Goal: Find specific page/section: Find specific page/section

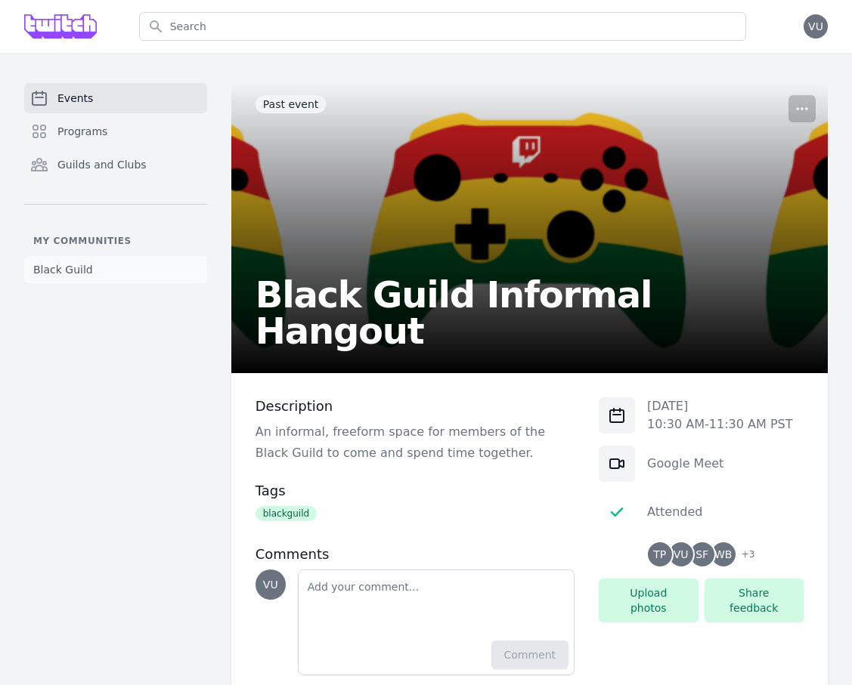
click at [74, 277] on span "Black Guild" at bounding box center [63, 269] width 60 height 15
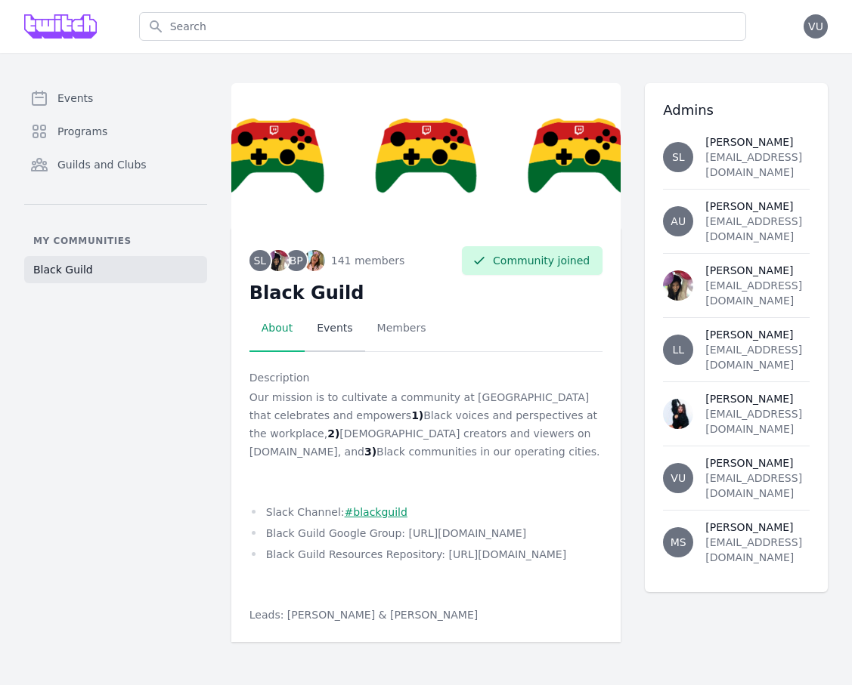
click at [331, 325] on link "Events" at bounding box center [335, 328] width 60 height 47
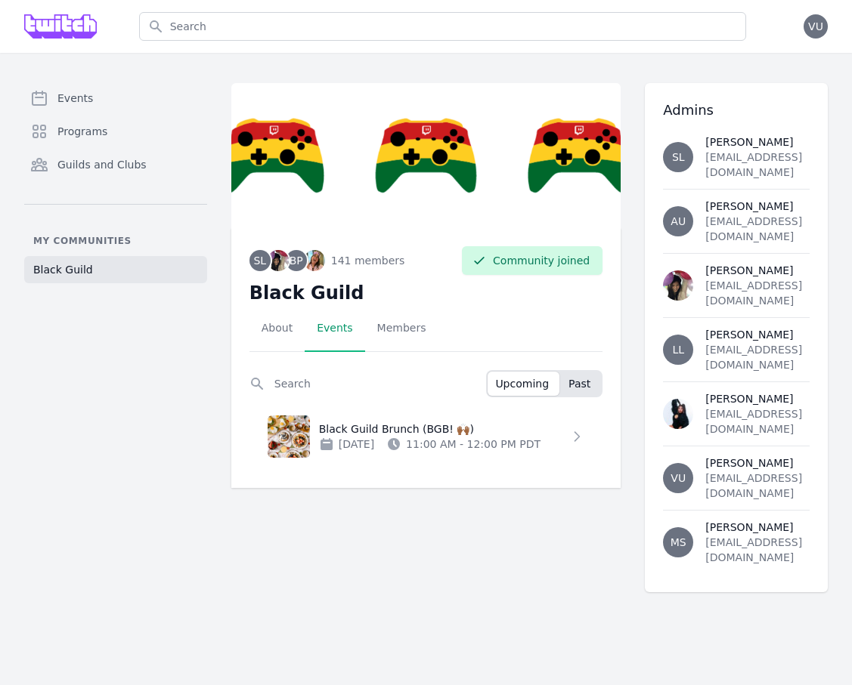
click at [589, 389] on span "Past" at bounding box center [579, 383] width 22 height 15
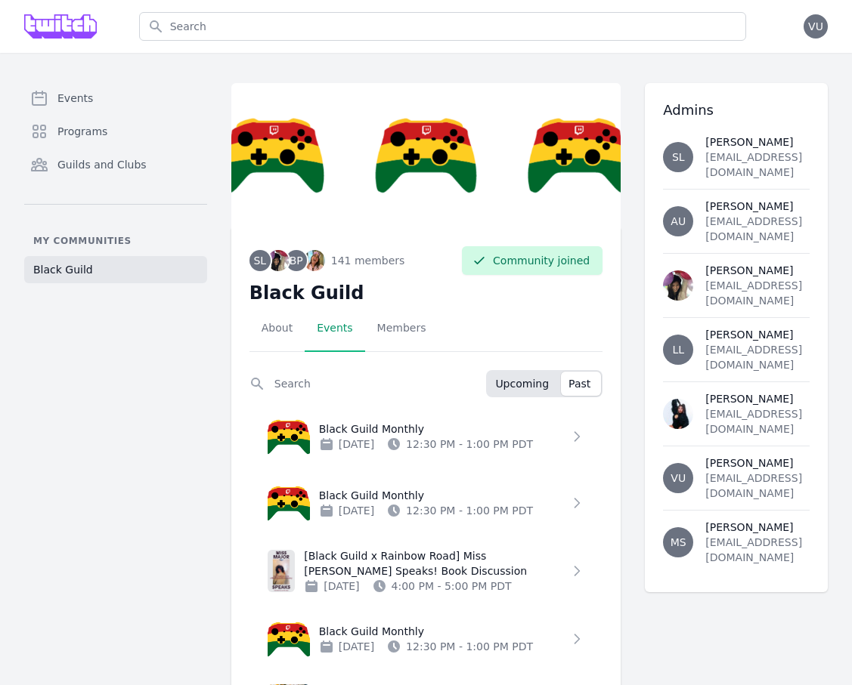
click at [522, 387] on span "Upcoming" at bounding box center [522, 383] width 54 height 15
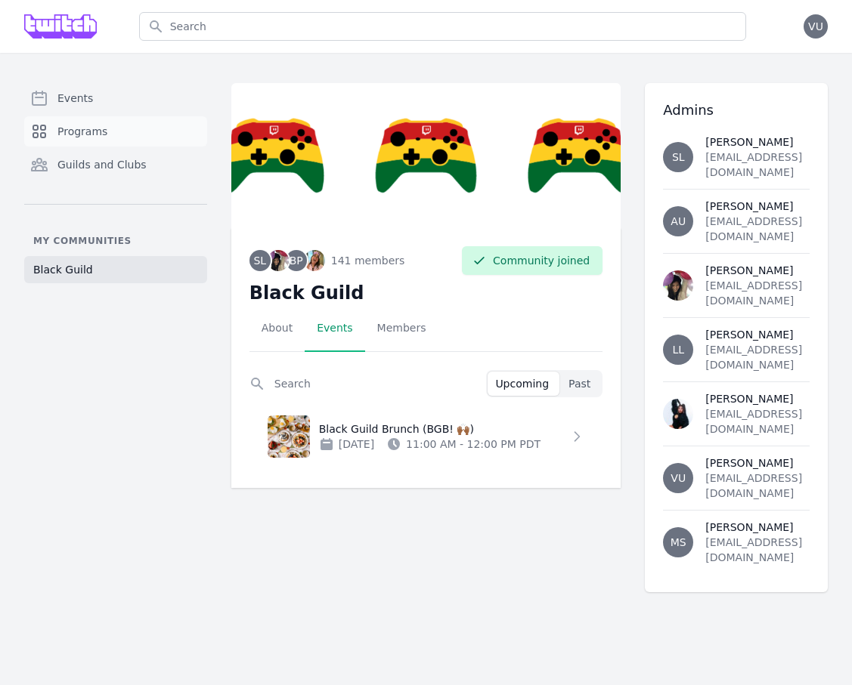
click at [134, 133] on link "Programs" at bounding box center [115, 131] width 183 height 30
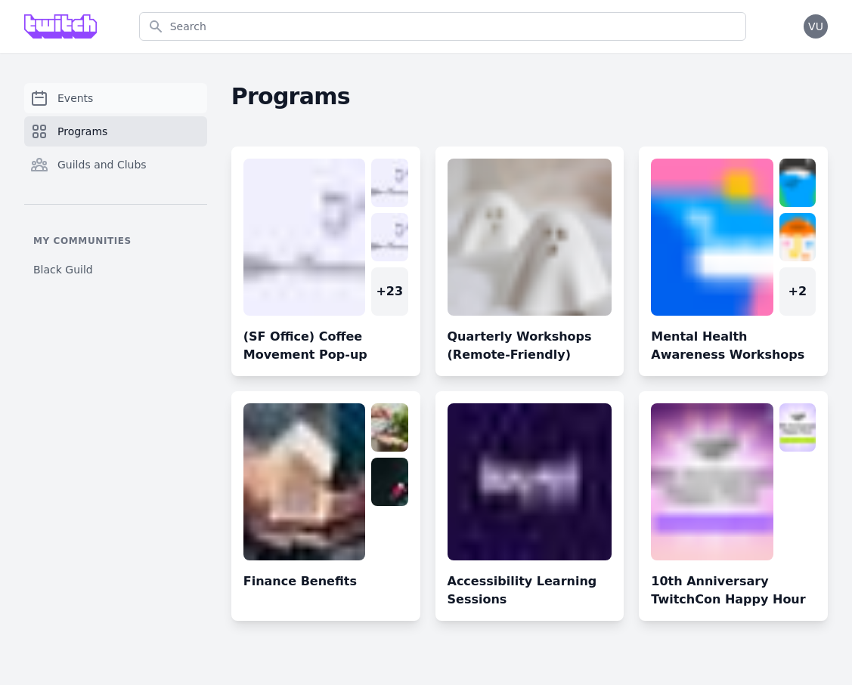
click at [107, 96] on link "Events" at bounding box center [115, 98] width 183 height 30
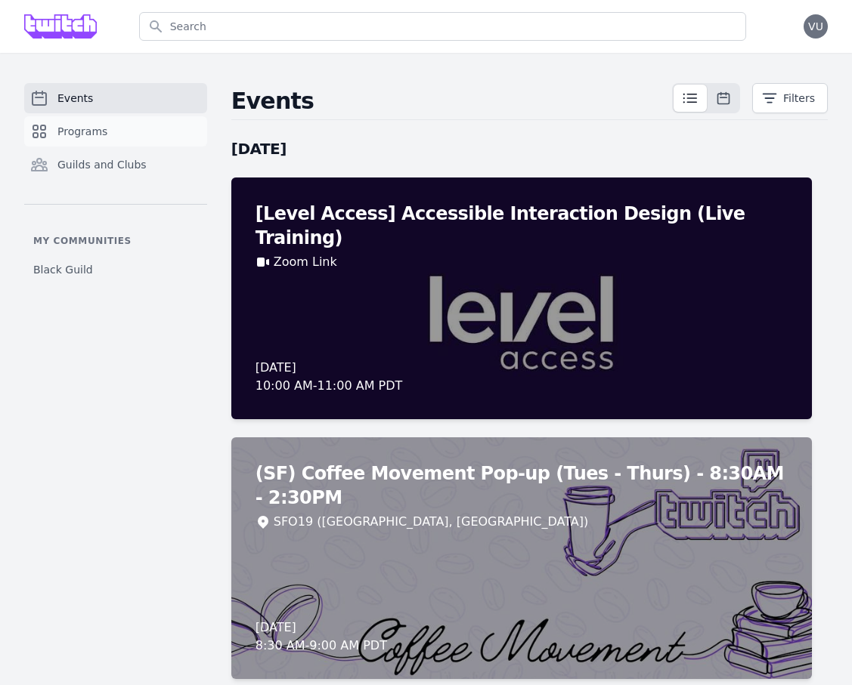
click at [124, 135] on link "Programs" at bounding box center [115, 131] width 183 height 30
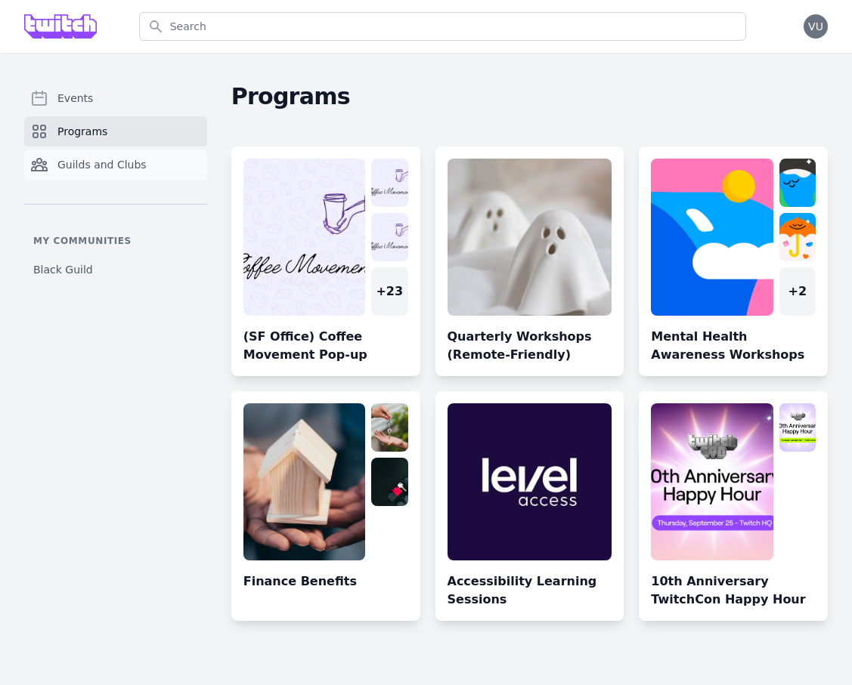
click at [124, 160] on span "Guilds and Clubs" at bounding box center [101, 164] width 89 height 15
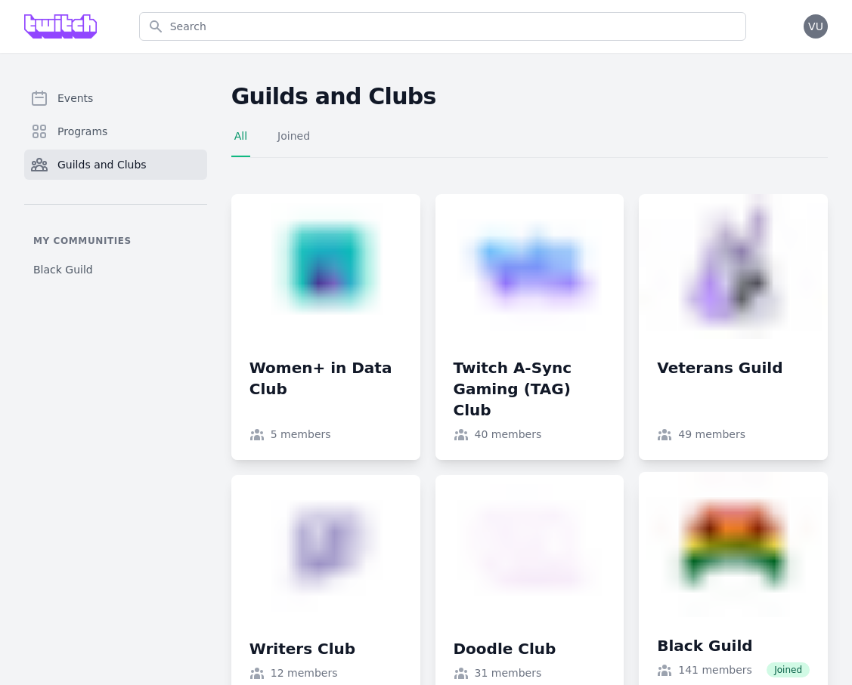
click at [630, 554] on link at bounding box center [733, 584] width 189 height 224
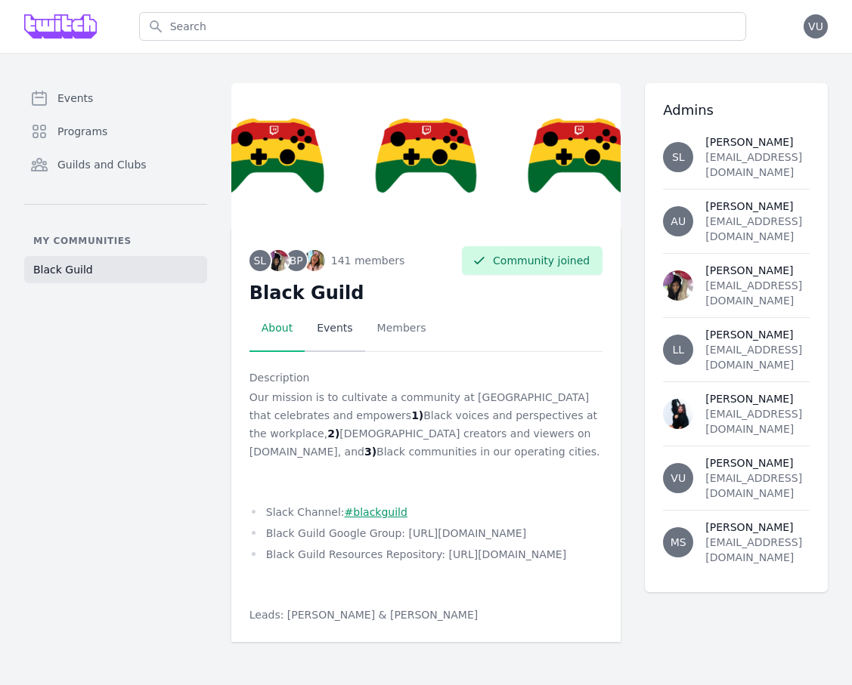
click at [334, 330] on link "Events" at bounding box center [335, 328] width 60 height 47
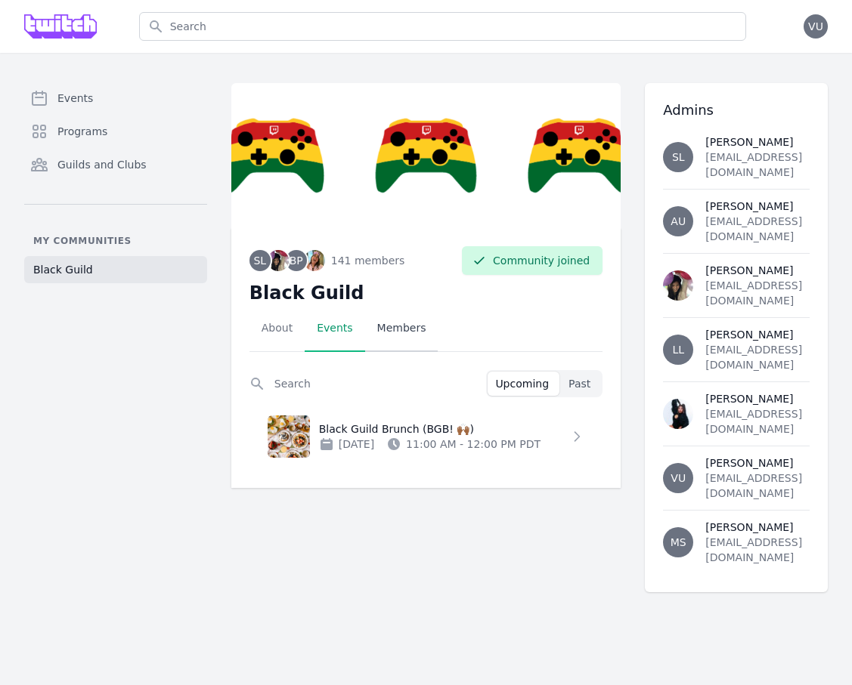
click at [398, 329] on link "Members" at bounding box center [401, 328] width 73 height 47
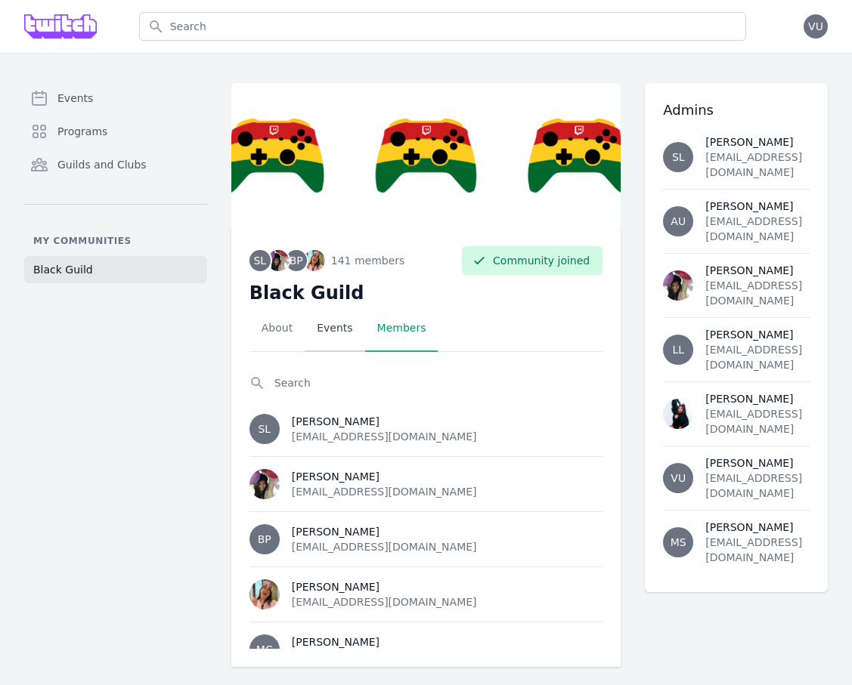
click at [330, 330] on link "Events" at bounding box center [335, 328] width 60 height 47
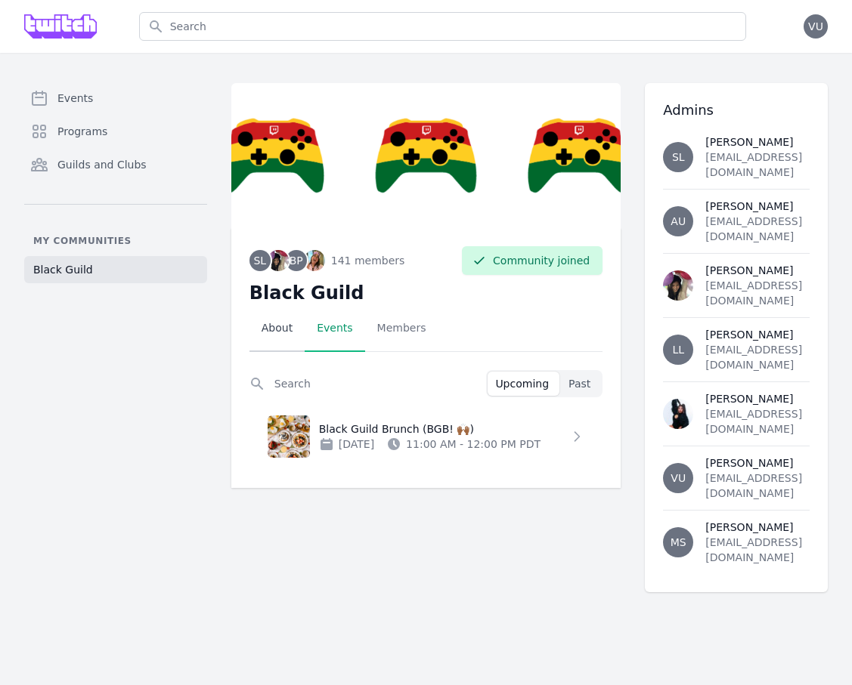
click at [272, 331] on link "About" at bounding box center [276, 328] width 55 height 47
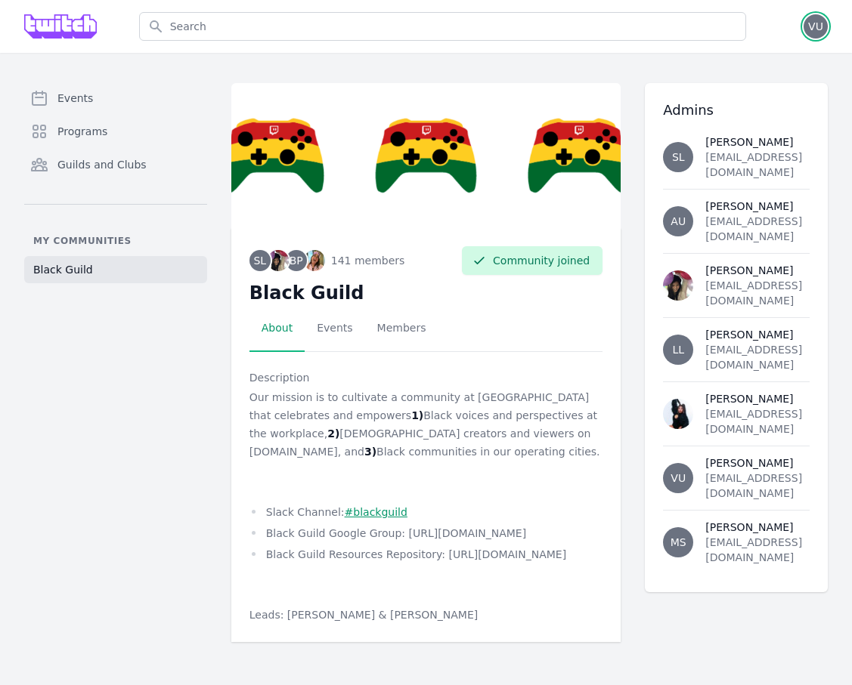
click at [630, 37] on span "VU" at bounding box center [815, 26] width 24 height 24
click at [578, 11] on div "Search" at bounding box center [442, 26] width 643 height 53
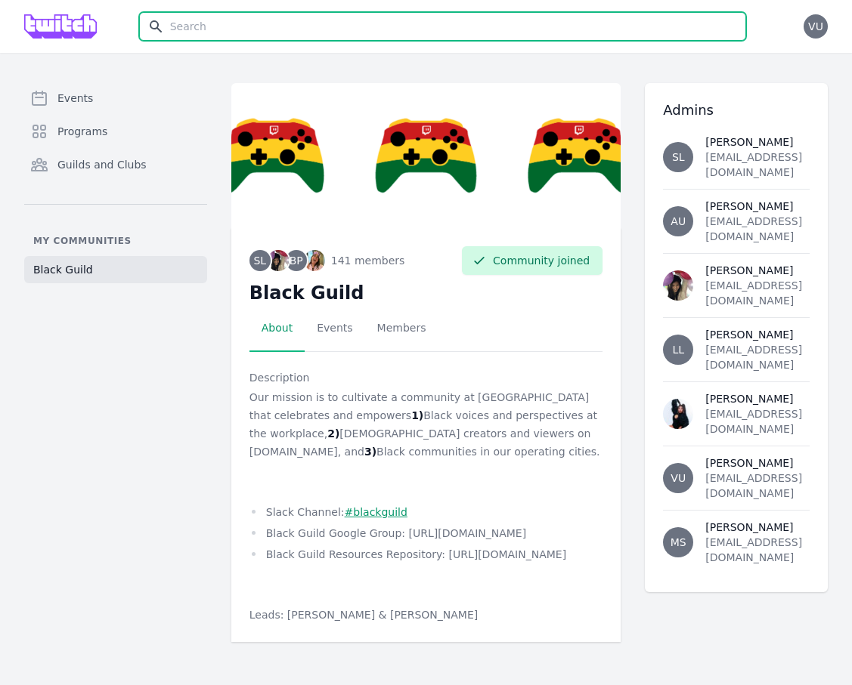
click at [578, 22] on input "text" at bounding box center [442, 26] width 607 height 29
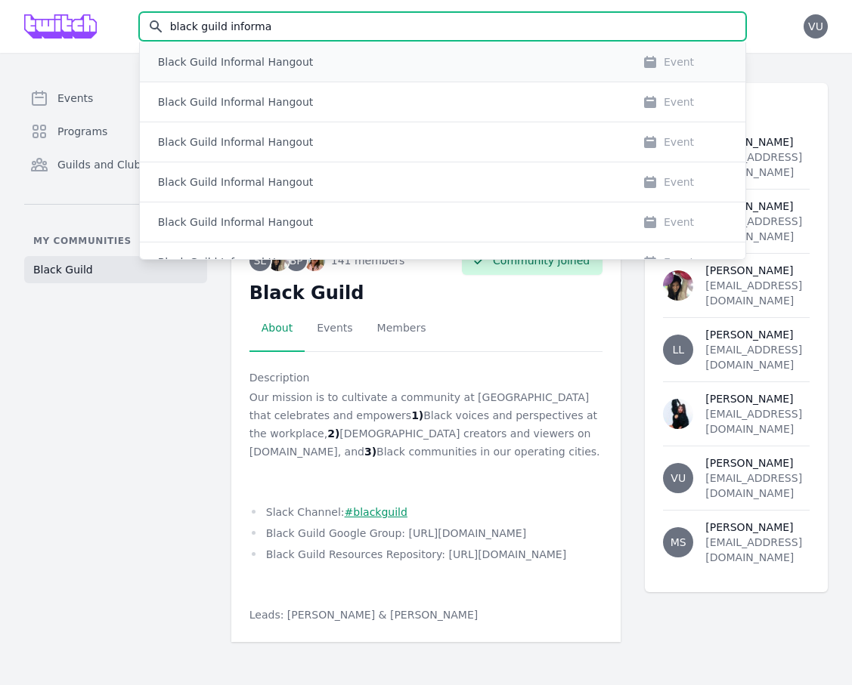
type input "black guild informa"
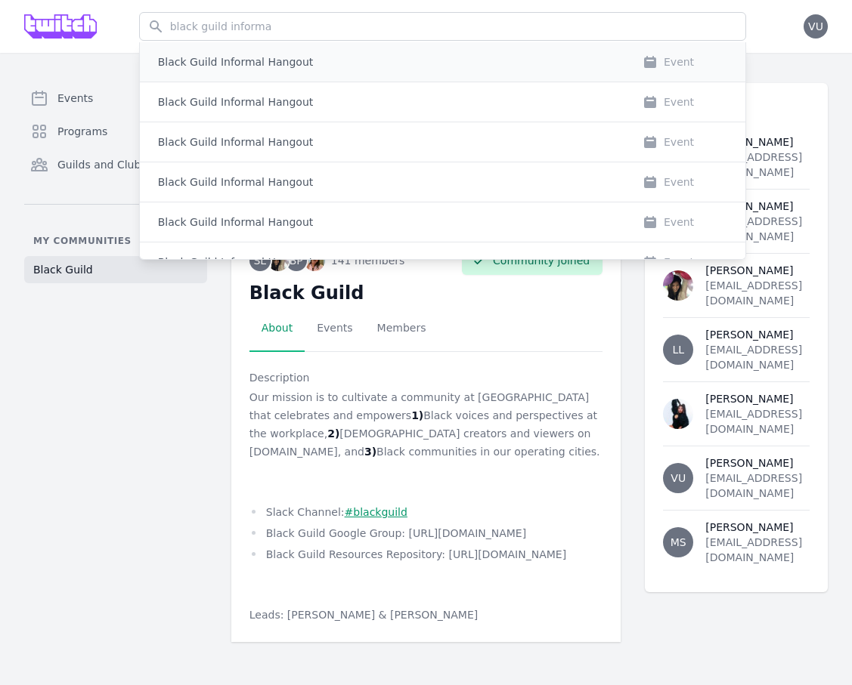
click at [529, 72] on div "Black Guild Informal Hangout Event" at bounding box center [442, 61] width 605 height 39
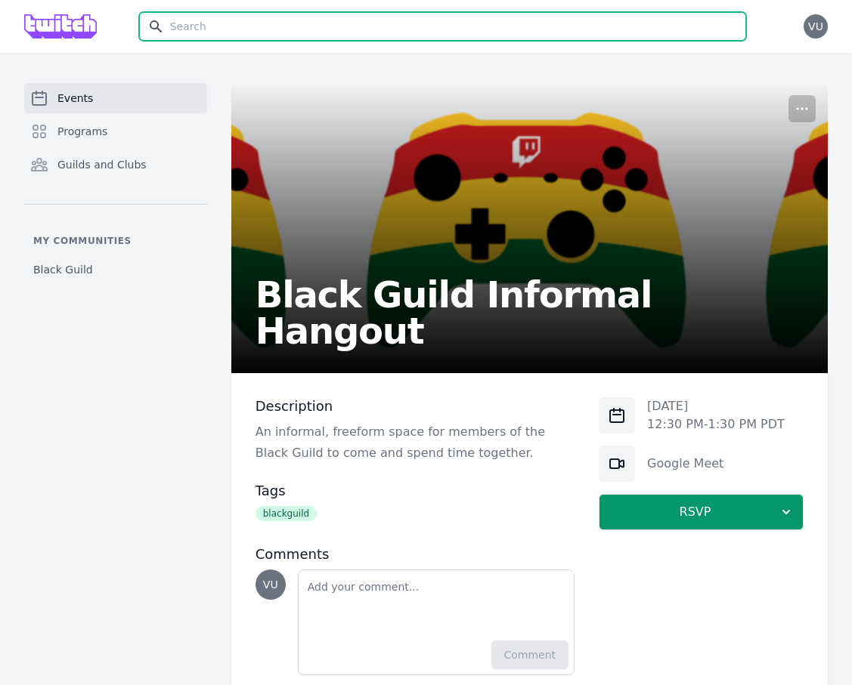
click at [314, 31] on input "text" at bounding box center [442, 26] width 607 height 29
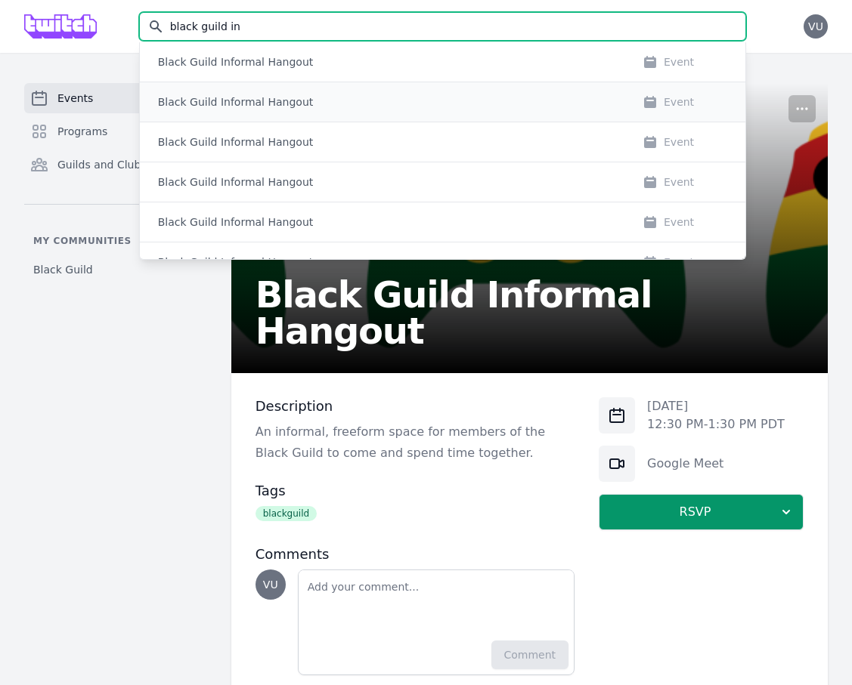
type input "black guild in"
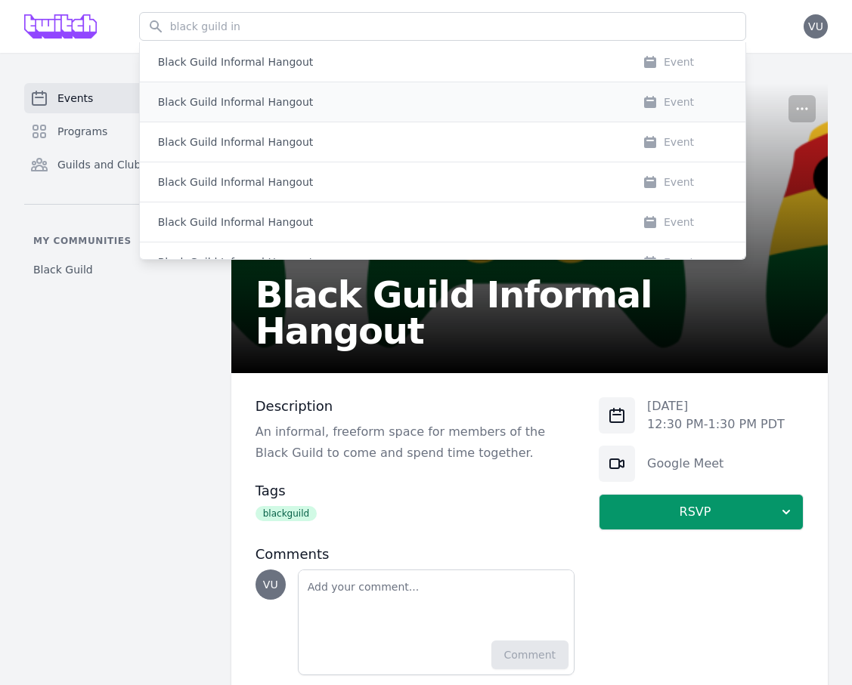
click at [315, 104] on div "Black Guild Informal Hangout" at bounding box center [385, 101] width 454 height 15
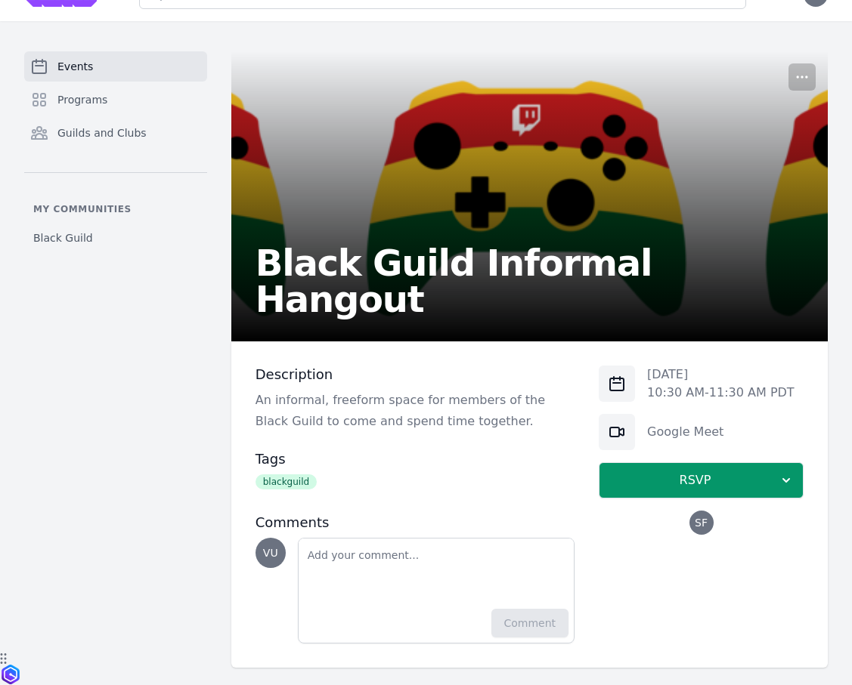
scroll to position [45, 0]
